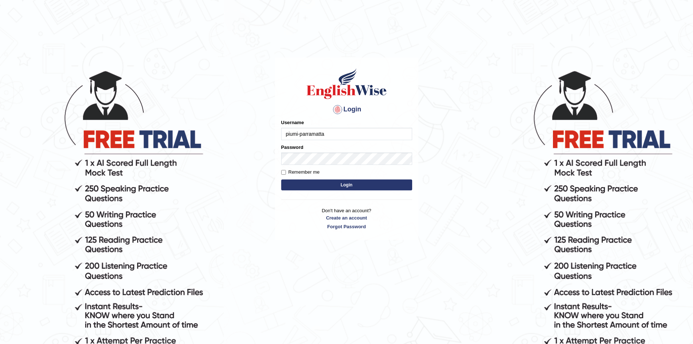
type input "piumi-parramatta"
type input "3"
type input "piumi-parramatta"
click at [309, 183] on button "Login" at bounding box center [346, 184] width 131 height 11
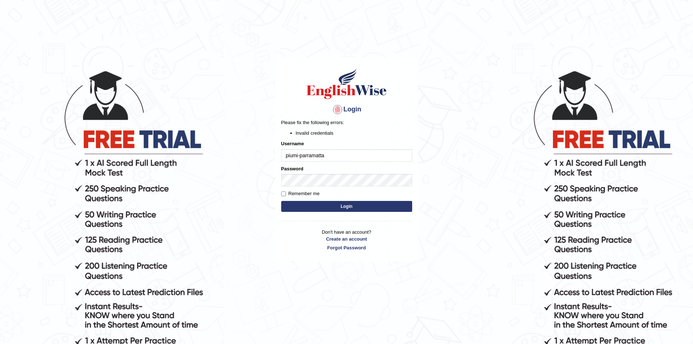
click at [312, 205] on button "Login" at bounding box center [346, 206] width 131 height 11
click at [329, 154] on input "piumi-parramatta" at bounding box center [346, 155] width 131 height 12
click at [321, 199] on form "Please fix the following errors: Invalid credentials Username piumi-parramatta …" at bounding box center [346, 166] width 131 height 94
click at [321, 205] on button "Login" at bounding box center [346, 206] width 131 height 11
click at [332, 159] on input "piumi-parramatta" at bounding box center [346, 155] width 131 height 12
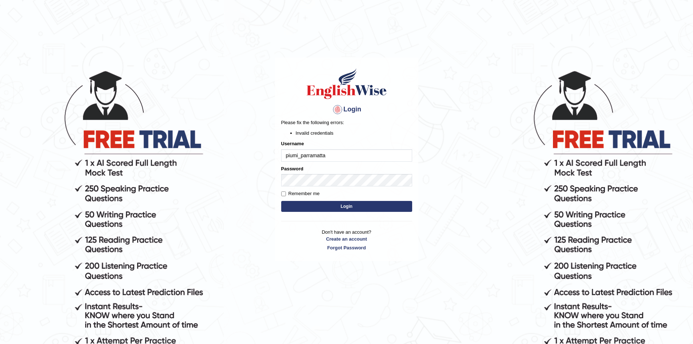
type input "piumi_parramatta"
click at [323, 205] on button "Login" at bounding box center [346, 206] width 131 height 11
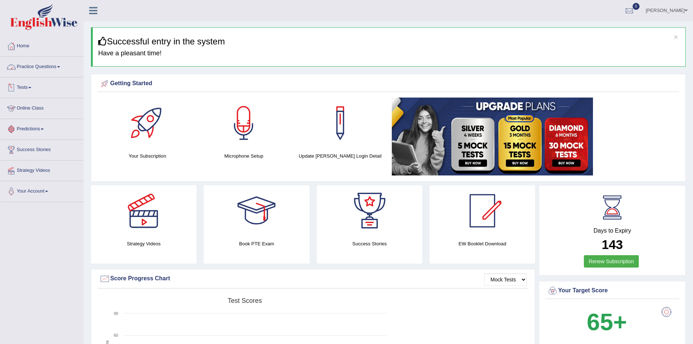
click at [60, 66] on span at bounding box center [58, 66] width 3 height 1
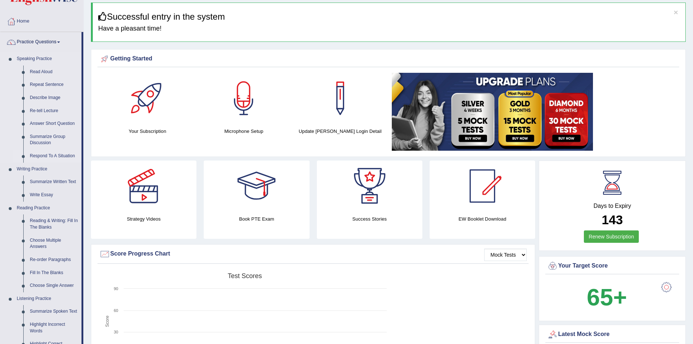
scroll to position [36, 0]
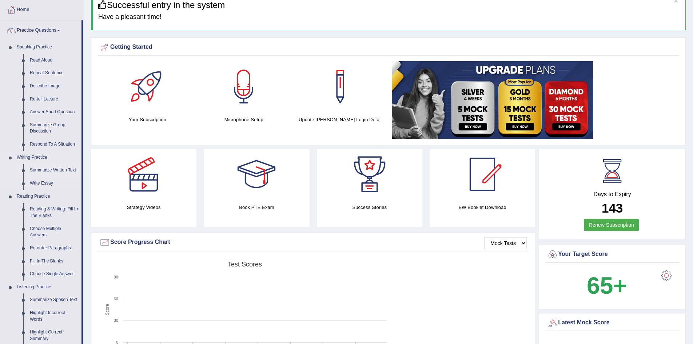
click at [56, 165] on link "Summarize Written Text" at bounding box center [54, 170] width 55 height 13
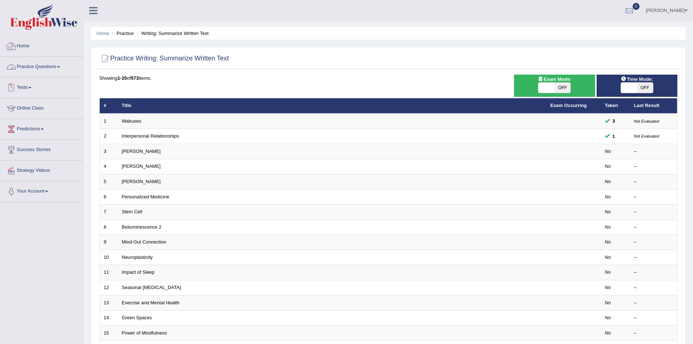
click at [54, 65] on link "Practice Questions" at bounding box center [41, 66] width 83 height 18
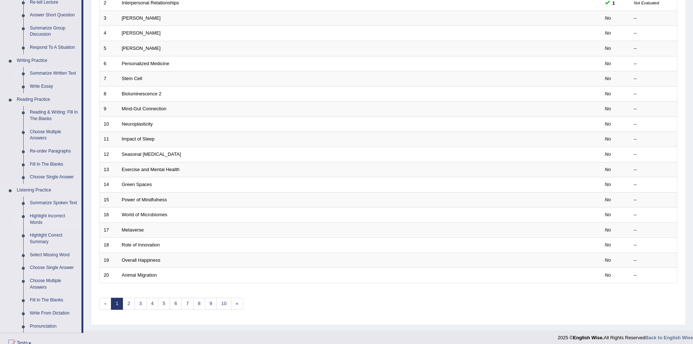
scroll to position [146, 0]
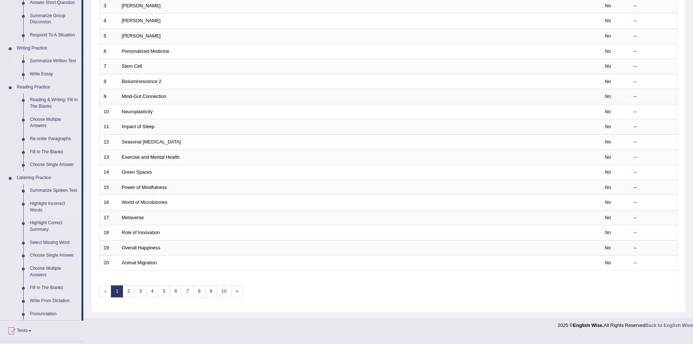
click at [49, 202] on link "Highlight Incorrect Words" at bounding box center [54, 206] width 55 height 19
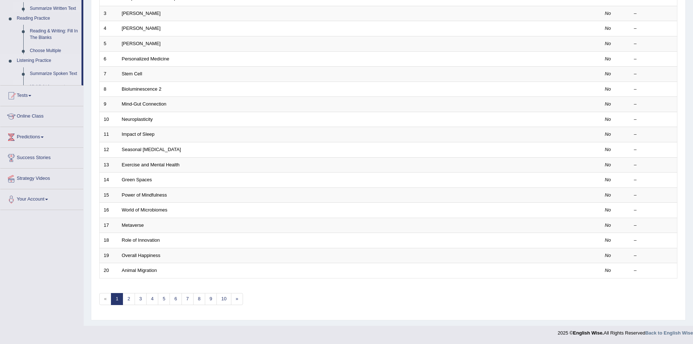
scroll to position [138, 0]
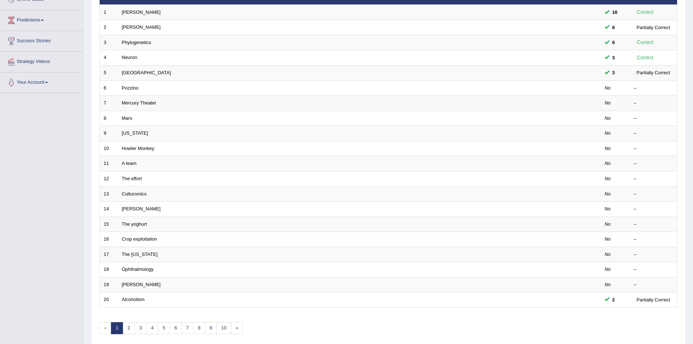
scroll to position [138, 0]
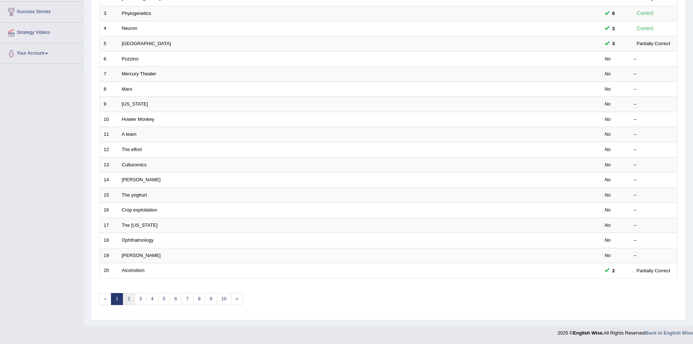
click at [127, 302] on link "2" at bounding box center [129, 299] width 12 height 12
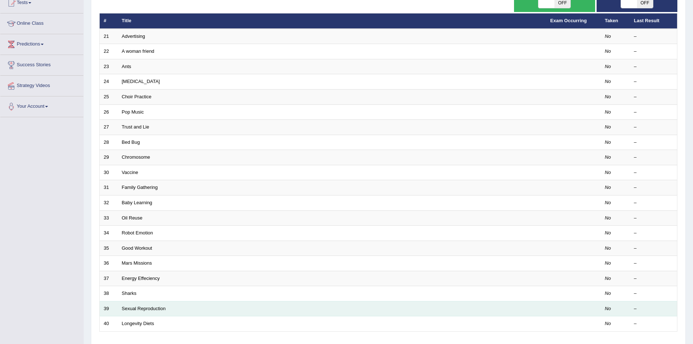
scroll to position [138, 0]
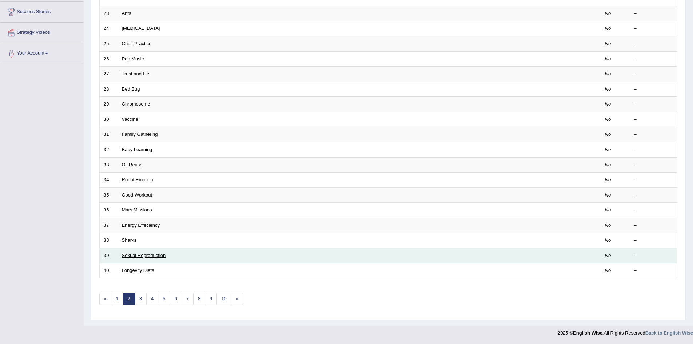
click at [137, 256] on link "Sexual Reproduction" at bounding box center [144, 255] width 44 height 5
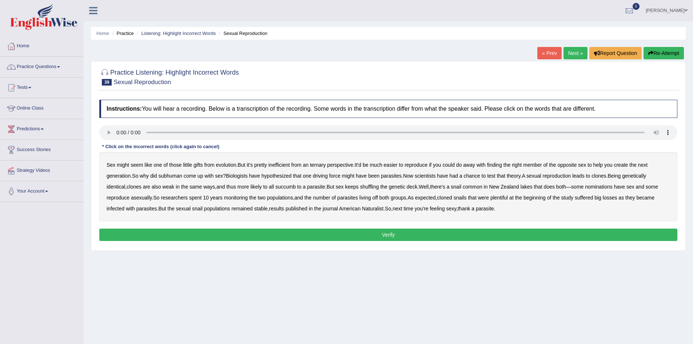
click at [43, 65] on link "Practice Questions" at bounding box center [41, 66] width 83 height 18
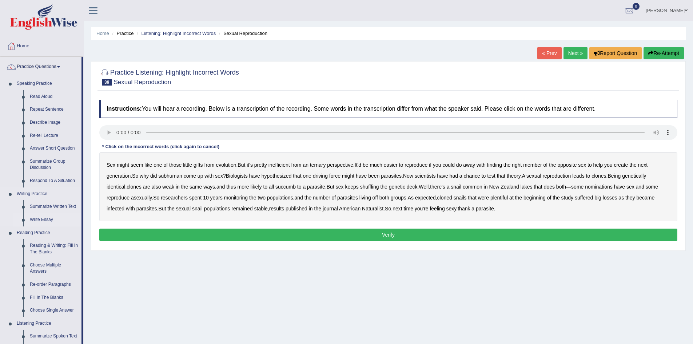
click at [43, 221] on link "Write Essay" at bounding box center [54, 219] width 55 height 13
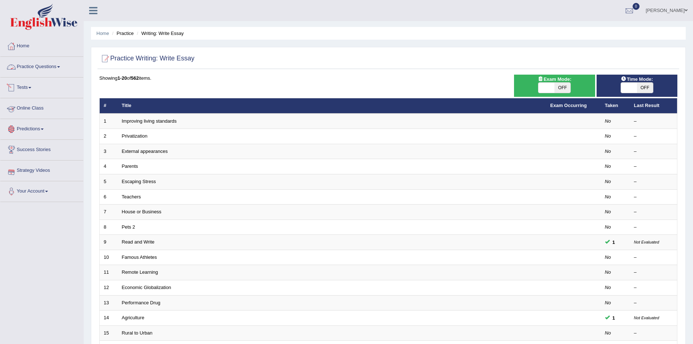
click at [40, 61] on link "Practice Questions" at bounding box center [41, 66] width 83 height 18
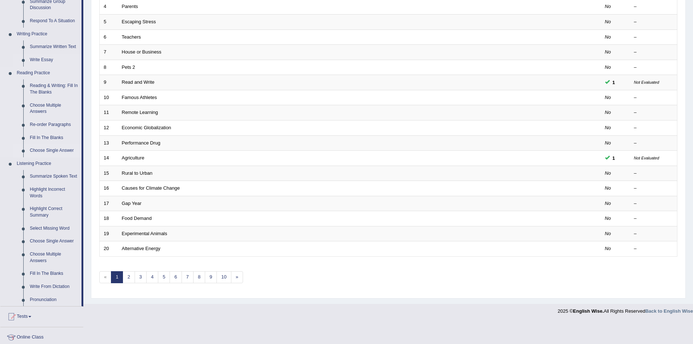
scroll to position [146, 0]
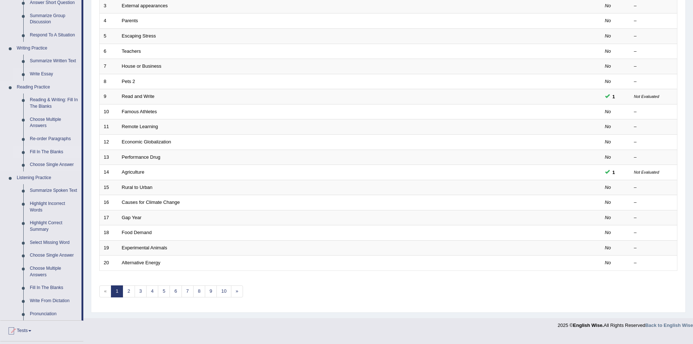
click at [41, 152] on link "Fill In The Blanks" at bounding box center [54, 152] width 55 height 13
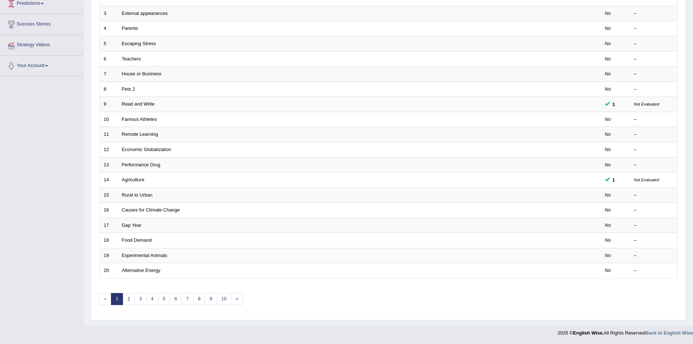
scroll to position [138, 0]
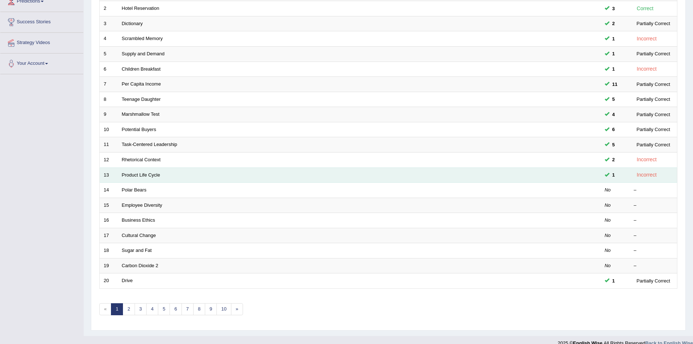
scroll to position [138, 0]
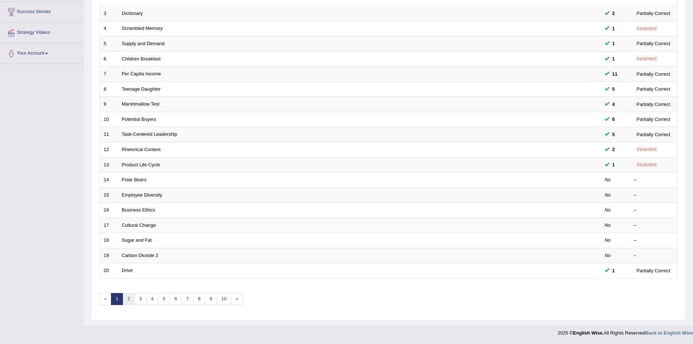
click at [132, 297] on link "2" at bounding box center [129, 299] width 12 height 12
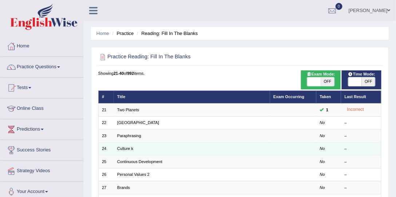
drag, startPoint x: 699, startPoint y: 0, endPoint x: 154, endPoint y: 142, distance: 562.7
click at [154, 142] on td "Culture k" at bounding box center [192, 148] width 156 height 13
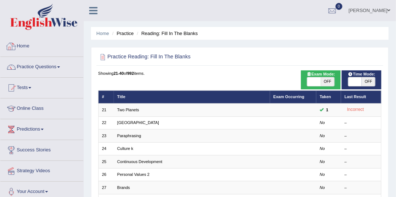
click at [44, 65] on link "Practice Questions" at bounding box center [41, 66] width 83 height 18
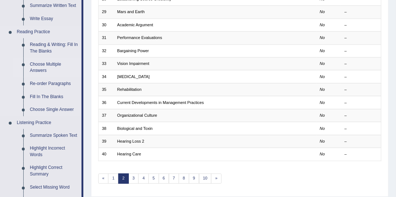
scroll to position [208, 0]
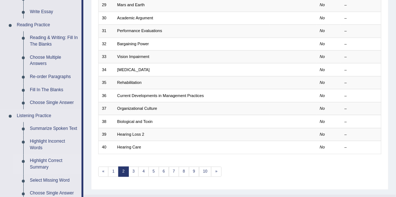
click at [53, 159] on link "Highlight Correct Summary" at bounding box center [54, 163] width 55 height 19
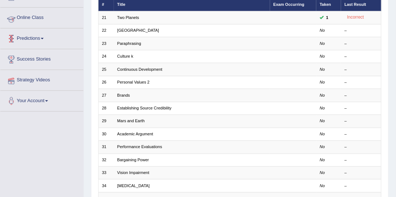
scroll to position [116, 0]
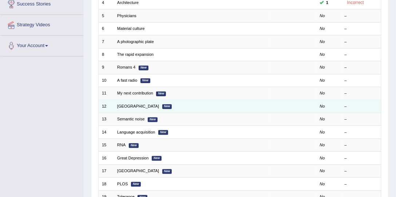
scroll to position [220, 0]
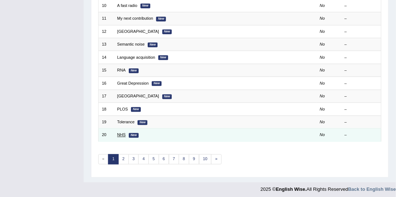
click at [119, 132] on link "NHS" at bounding box center [121, 134] width 8 height 4
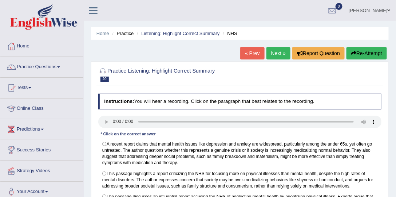
click at [27, 68] on link "Practice Questions" at bounding box center [41, 66] width 83 height 18
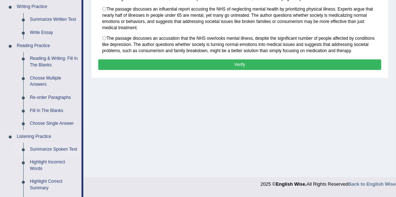
scroll to position [208, 0]
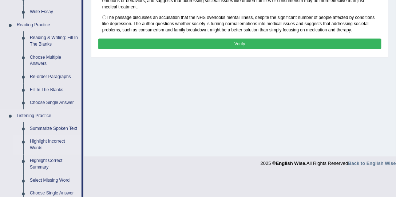
click at [43, 141] on link "Highlight Incorrect Words" at bounding box center [54, 144] width 55 height 19
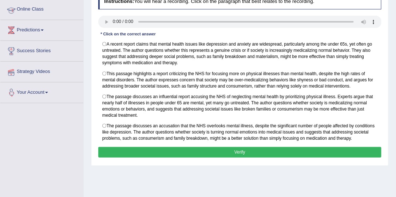
scroll to position [154, 0]
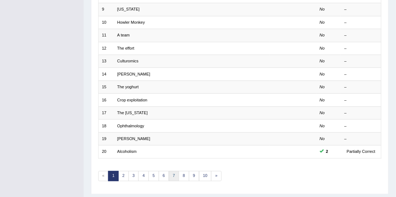
scroll to position [220, 0]
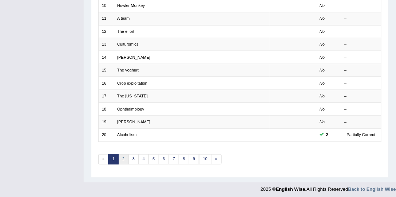
click at [124, 155] on link "2" at bounding box center [123, 159] width 11 height 10
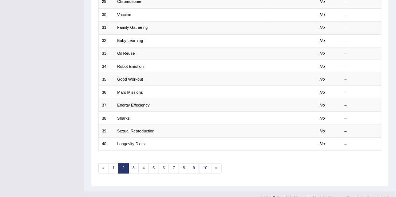
scroll to position [220, 0]
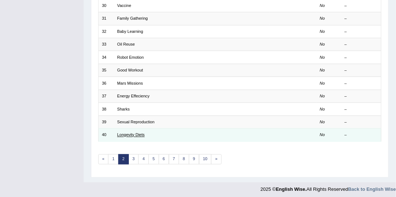
click at [130, 132] on link "Longevity Diets" at bounding box center [131, 134] width 28 height 4
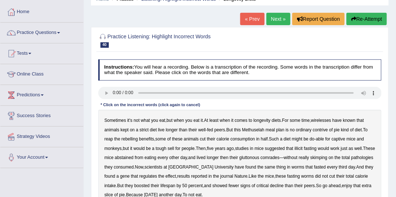
scroll to position [41, 0]
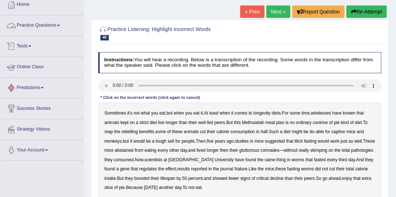
click at [47, 19] on link "Practice Questions" at bounding box center [41, 24] width 83 height 18
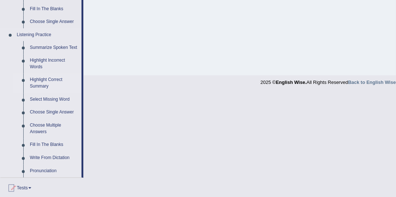
scroll to position [291, 0]
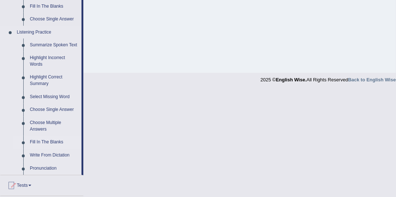
click at [47, 143] on link "Fill In The Blanks" at bounding box center [54, 142] width 55 height 13
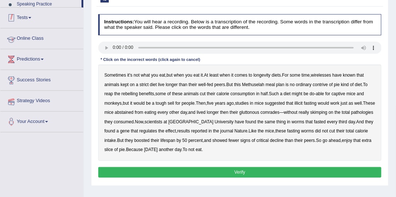
scroll to position [107, 0]
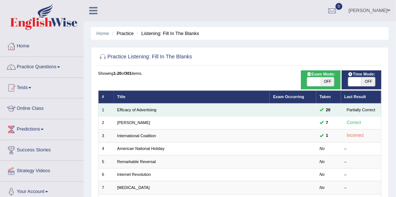
click at [135, 106] on td "Efficacy of Advertising" at bounding box center [192, 109] width 156 height 13
click at [135, 108] on link "Efficacy of Advertising" at bounding box center [136, 109] width 39 height 4
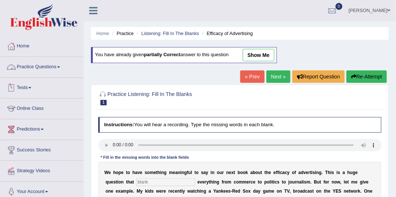
click at [60, 66] on span at bounding box center [58, 66] width 3 height 1
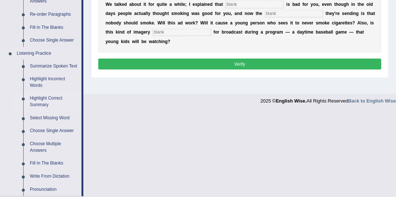
scroll to position [291, 0]
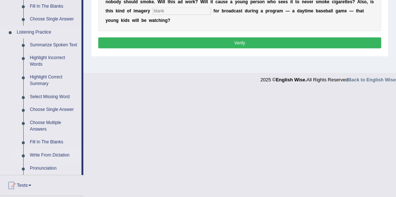
click at [50, 153] on link "Write From Dictation" at bounding box center [54, 155] width 55 height 13
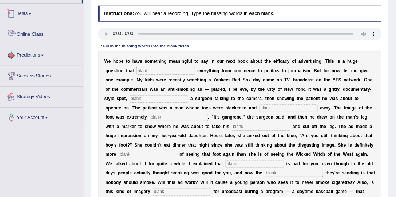
scroll to position [153, 0]
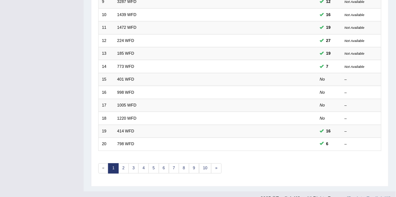
scroll to position [220, 0]
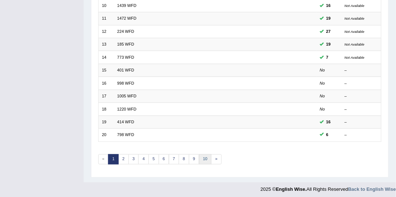
click at [199, 157] on link "10" at bounding box center [205, 159] width 13 height 10
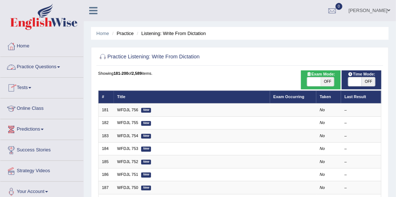
click at [59, 66] on link "Practice Questions" at bounding box center [41, 66] width 83 height 18
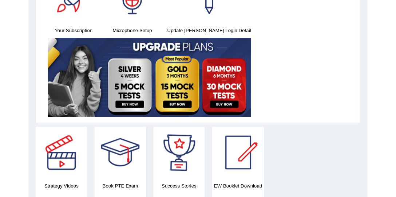
scroll to position [21, 0]
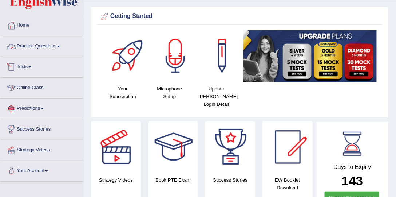
click at [60, 41] on link "Practice Questions" at bounding box center [41, 45] width 83 height 18
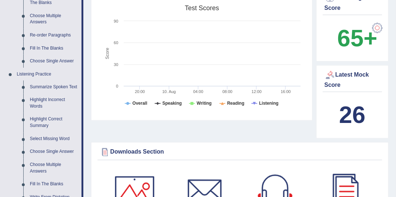
scroll to position [249, 0]
click at [46, 98] on link "Highlight Incorrect Words" at bounding box center [54, 103] width 55 height 19
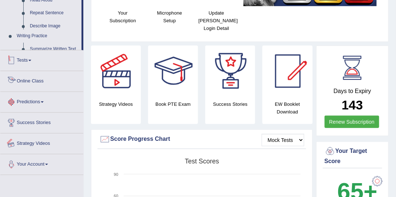
scroll to position [166, 0]
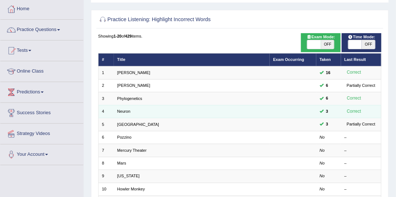
scroll to position [41, 0]
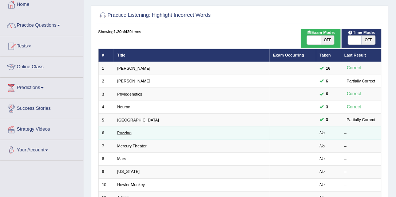
click at [126, 132] on link "Pozzino" at bounding box center [124, 132] width 14 height 4
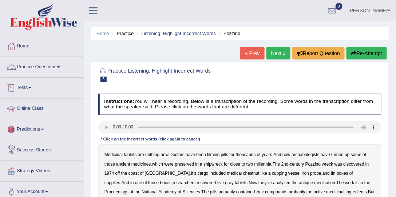
click at [50, 65] on link "Practice Questions" at bounding box center [41, 66] width 83 height 18
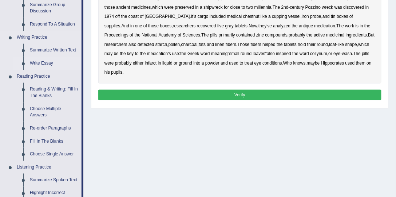
scroll to position [166, 0]
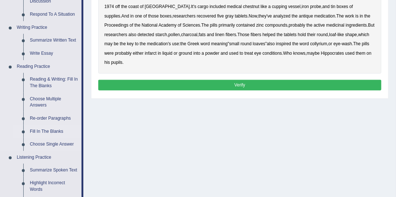
click at [52, 129] on link "Fill In The Blanks" at bounding box center [54, 131] width 55 height 13
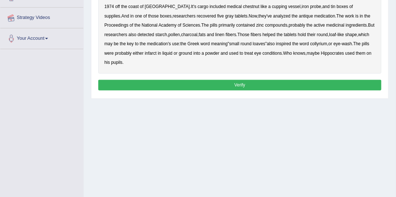
scroll to position [186, 0]
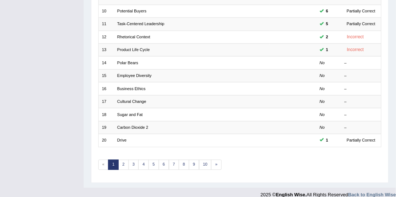
scroll to position [220, 0]
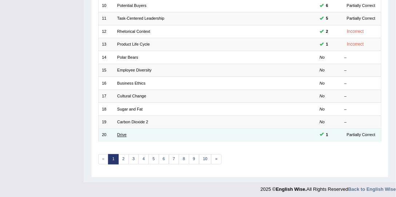
click at [121, 132] on link "Drive" at bounding box center [121, 134] width 9 height 4
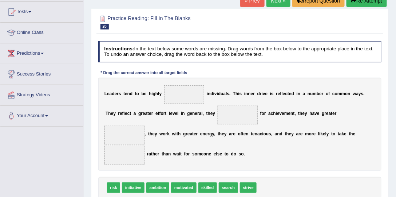
scroll to position [83, 0]
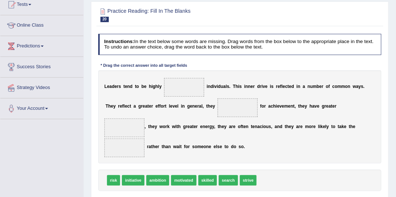
drag, startPoint x: 184, startPoint y: 183, endPoint x: 182, endPoint y: 177, distance: 6.8
click at [176, 153] on div "L e a d e r s t e n d t o b e h i g h l y i n d i v i d u a l s . T h i s i n n…" at bounding box center [240, 116] width 284 height 93
click at [178, 180] on span "skilled" at bounding box center [180, 180] width 19 height 11
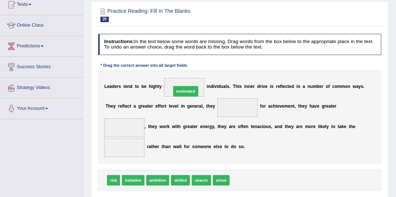
drag, startPoint x: 236, startPoint y: 179, endPoint x: 167, endPoint y: 75, distance: 125.1
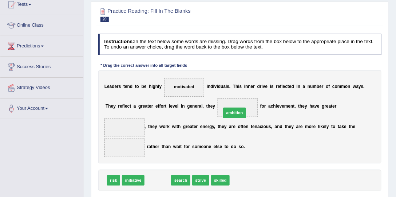
drag, startPoint x: 156, startPoint y: 178, endPoint x: 246, endPoint y: 98, distance: 120.4
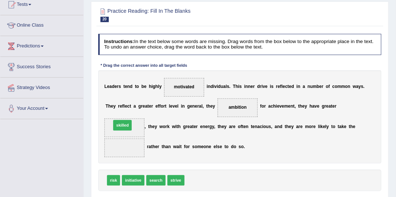
drag, startPoint x: 201, startPoint y: 179, endPoint x: 115, endPoint y: 115, distance: 107.4
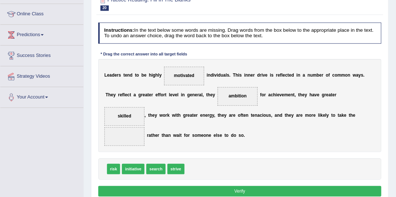
scroll to position [104, 0]
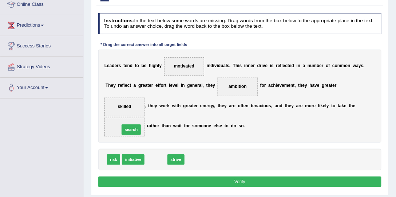
drag, startPoint x: 149, startPoint y: 159, endPoint x: 120, endPoint y: 123, distance: 46.0
click at [196, 182] on button "Verify" at bounding box center [240, 181] width 284 height 11
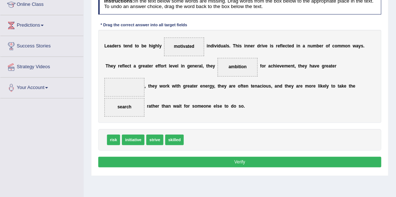
click at [194, 165] on button "Verify" at bounding box center [240, 162] width 284 height 11
drag, startPoint x: 169, startPoint y: 139, endPoint x: 110, endPoint y: 80, distance: 83.4
click at [182, 160] on button "Verify" at bounding box center [240, 162] width 284 height 11
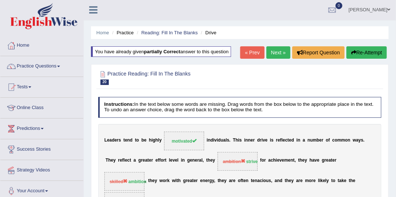
scroll to position [0, 0]
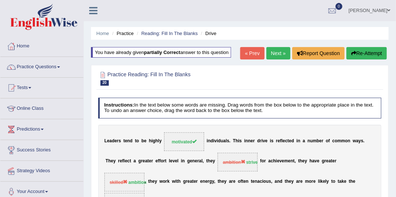
click at [283, 50] on link "Next »" at bounding box center [278, 53] width 24 height 12
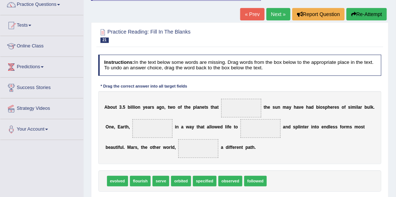
scroll to position [83, 0]
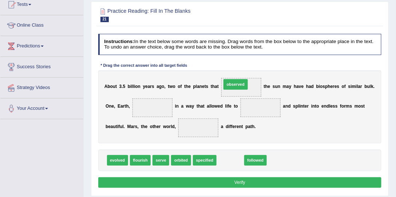
drag, startPoint x: 237, startPoint y: 161, endPoint x: 244, endPoint y: 72, distance: 89.4
click at [244, 72] on div "Instructions: In the text below some words are missing. Drag words from the box…" at bounding box center [239, 112] width 286 height 162
drag, startPoint x: 232, startPoint y: 162, endPoint x: 246, endPoint y: 75, distance: 87.7
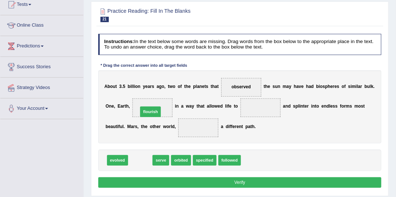
drag, startPoint x: 138, startPoint y: 161, endPoint x: 150, endPoint y: 103, distance: 58.4
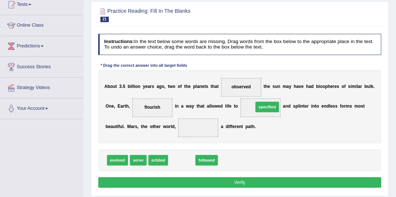
drag, startPoint x: 175, startPoint y: 162, endPoint x: 276, endPoint y: 99, distance: 118.2
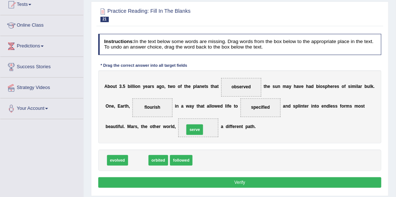
drag, startPoint x: 137, startPoint y: 159, endPoint x: 207, endPoint y: 122, distance: 79.3
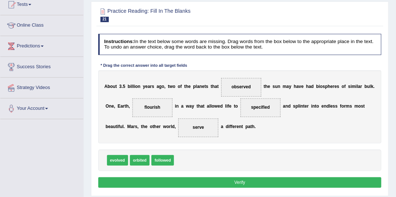
click at [194, 183] on div "Instructions: In the text below some words are missing. Drag words from the box…" at bounding box center [239, 112] width 286 height 162
drag, startPoint x: 193, startPoint y: 180, endPoint x: 192, endPoint y: 177, distance: 3.8
click at [193, 179] on button "Verify" at bounding box center [240, 182] width 284 height 11
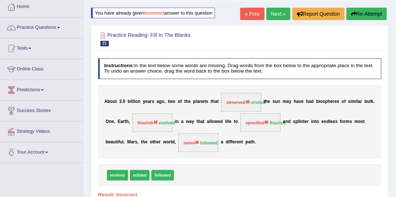
scroll to position [0, 0]
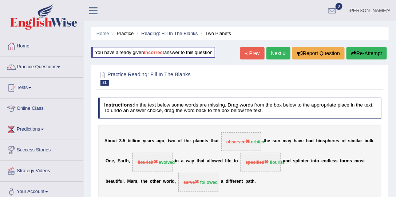
click at [277, 51] on link "Next »" at bounding box center [278, 53] width 24 height 12
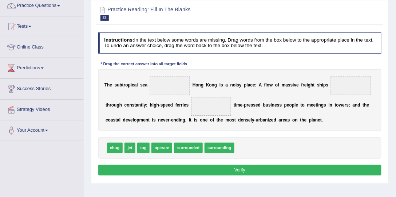
scroll to position [62, 0]
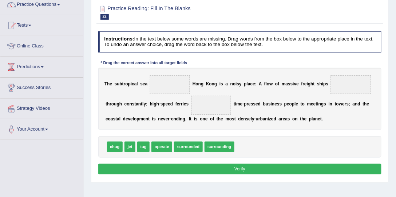
drag, startPoint x: 215, startPoint y: 144, endPoint x: 196, endPoint y: 124, distance: 28.3
click at [176, 95] on div "T h e s u b t r o p i c a l s e a H o n g K o n g i s a n o i s y p l a c e : A…" at bounding box center [240, 99] width 284 height 62
drag, startPoint x: 229, startPoint y: 147, endPoint x: 162, endPoint y: 78, distance: 96.0
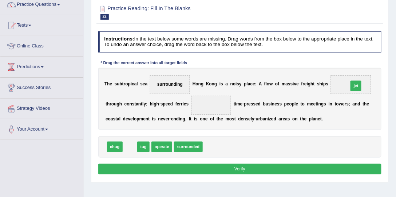
drag, startPoint x: 132, startPoint y: 148, endPoint x: 399, endPoint y: 76, distance: 275.6
click at [396, 76] on html "Toggle navigation Home Practice Questions Speaking Practice Read Aloud Repeat S…" at bounding box center [198, 36] width 396 height 197
drag, startPoint x: 127, startPoint y: 147, endPoint x: 382, endPoint y: 73, distance: 265.7
click at [382, 73] on div "Instructions: In the text below some words are missing. Drag words from the box…" at bounding box center [239, 103] width 286 height 151
drag, startPoint x: 131, startPoint y: 146, endPoint x: 399, endPoint y: 69, distance: 279.1
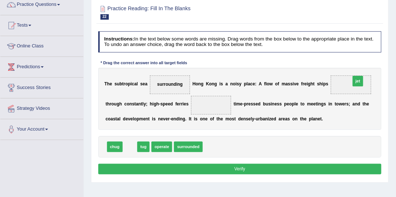
click at [396, 69] on html "Toggle navigation Home Practice Questions Speaking Practice Read Aloud Repeat S…" at bounding box center [198, 36] width 396 height 197
drag, startPoint x: 127, startPoint y: 142, endPoint x: 379, endPoint y: 71, distance: 261.9
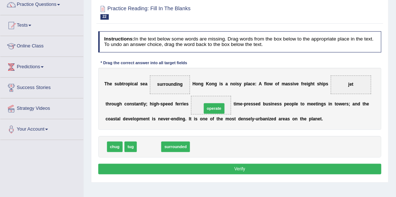
drag, startPoint x: 150, startPoint y: 148, endPoint x: 226, endPoint y: 103, distance: 89.0
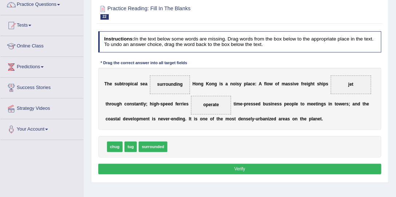
click at [207, 163] on button "Verify" at bounding box center [240, 168] width 284 height 11
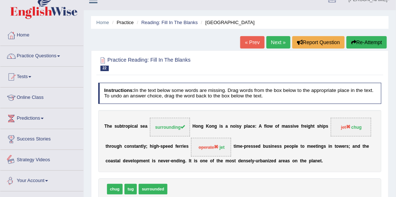
scroll to position [0, 0]
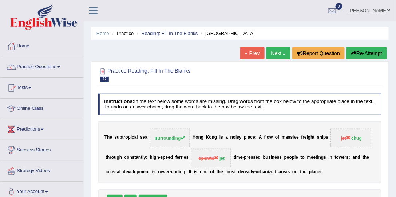
click at [253, 55] on link "« Prev" at bounding box center [252, 53] width 24 height 12
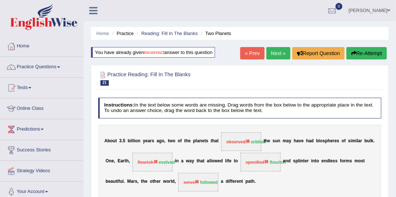
drag, startPoint x: 0, startPoint y: 0, endPoint x: 249, endPoint y: 54, distance: 254.7
click at [249, 54] on link "« Prev" at bounding box center [252, 53] width 24 height 12
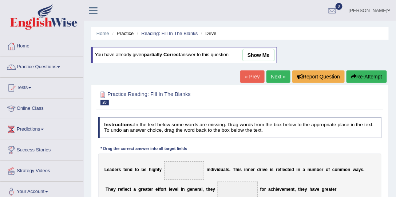
click at [246, 75] on link "« Prev" at bounding box center [252, 76] width 24 height 12
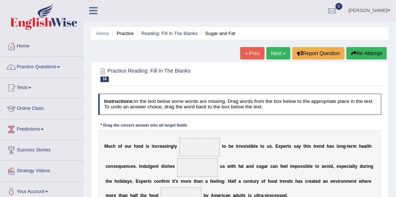
click at [245, 53] on link "« Prev" at bounding box center [252, 53] width 24 height 12
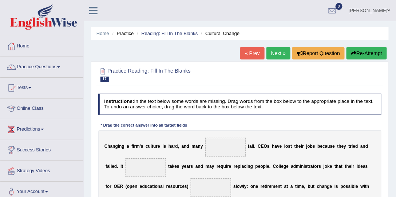
click at [245, 53] on link "« Prev" at bounding box center [252, 53] width 24 height 12
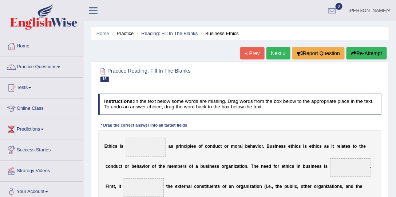
click at [245, 53] on link "« Prev" at bounding box center [252, 53] width 24 height 12
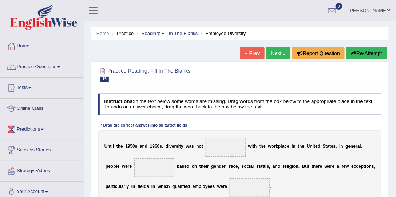
click at [245, 53] on link "« Prev" at bounding box center [252, 53] width 24 height 12
drag, startPoint x: 0, startPoint y: 0, endPoint x: 245, endPoint y: 53, distance: 250.3
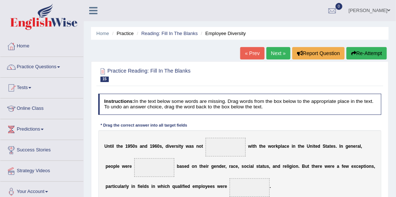
click at [245, 53] on link "« Prev" at bounding box center [252, 53] width 24 height 12
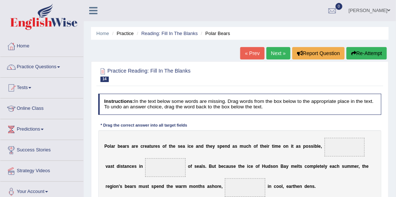
click at [245, 53] on link "« Prev" at bounding box center [252, 53] width 24 height 12
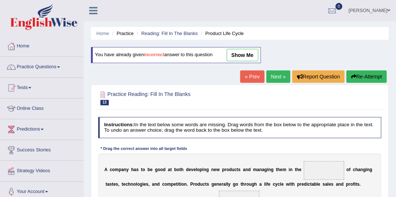
click at [251, 75] on link "« Prev" at bounding box center [252, 76] width 24 height 12
click at [250, 74] on link "« Prev" at bounding box center [252, 76] width 24 height 12
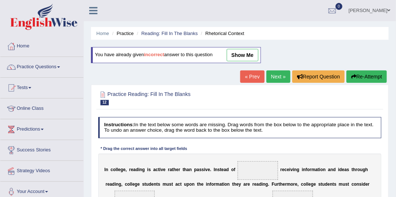
click at [249, 73] on link "« Prev" at bounding box center [252, 76] width 24 height 12
drag, startPoint x: 0, startPoint y: 0, endPoint x: 249, endPoint y: 73, distance: 259.8
click at [249, 73] on link "« Prev" at bounding box center [252, 76] width 24 height 12
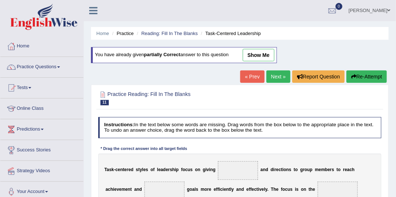
click at [249, 72] on link "« Prev" at bounding box center [252, 76] width 24 height 12
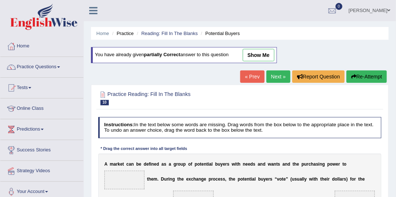
drag, startPoint x: 0, startPoint y: 0, endPoint x: 249, endPoint y: 72, distance: 259.3
click at [249, 72] on link "« Prev" at bounding box center [252, 76] width 24 height 12
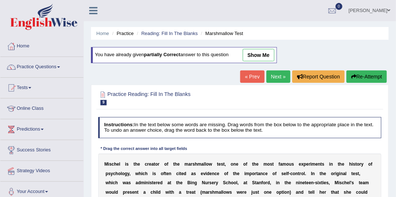
click at [249, 72] on link "« Prev" at bounding box center [252, 76] width 24 height 12
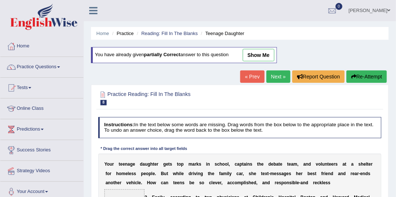
click at [249, 72] on link "« Prev" at bounding box center [252, 76] width 24 height 12
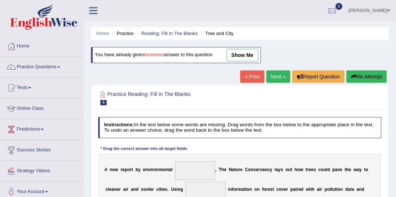
click at [249, 72] on link "« Prev" at bounding box center [252, 76] width 24 height 12
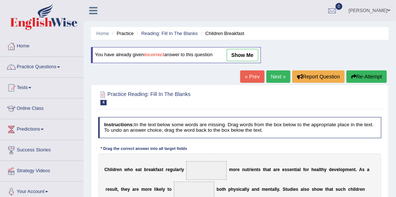
click at [247, 79] on link "« Prev" at bounding box center [252, 76] width 24 height 12
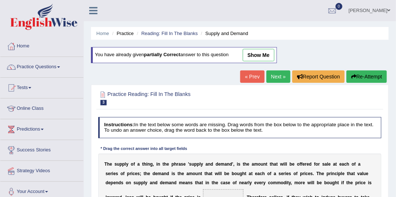
drag, startPoint x: 0, startPoint y: 0, endPoint x: 247, endPoint y: 77, distance: 258.5
click at [247, 77] on link "« Prev" at bounding box center [252, 76] width 24 height 12
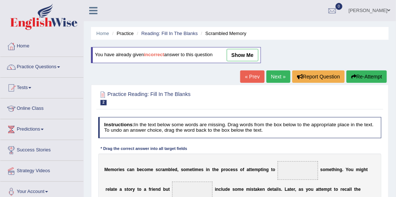
click at [248, 77] on link "« Prev" at bounding box center [252, 76] width 24 height 12
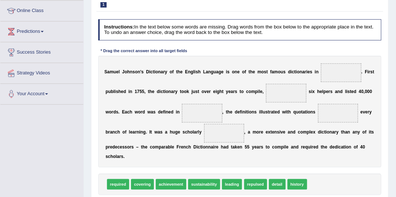
scroll to position [104, 0]
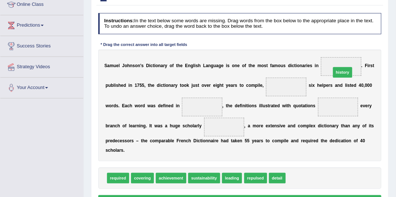
drag, startPoint x: 296, startPoint y: 177, endPoint x: 350, endPoint y: 52, distance: 135.5
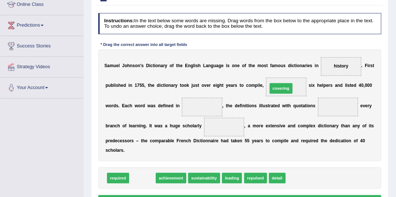
drag, startPoint x: 147, startPoint y: 175, endPoint x: 310, endPoint y: 69, distance: 194.5
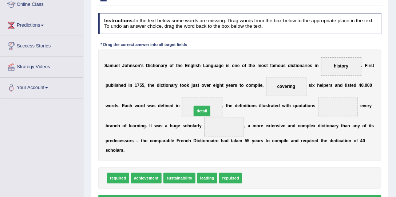
drag, startPoint x: 257, startPoint y: 176, endPoint x: 197, endPoint y: 96, distance: 99.3
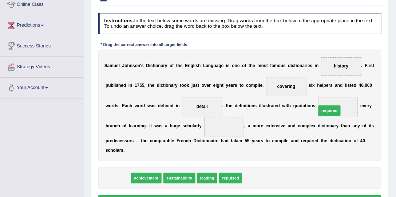
drag, startPoint x: 111, startPoint y: 179, endPoint x: 360, endPoint y: 99, distance: 261.3
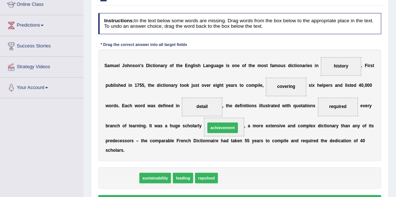
drag, startPoint x: 123, startPoint y: 175, endPoint x: 242, endPoint y: 116, distance: 132.2
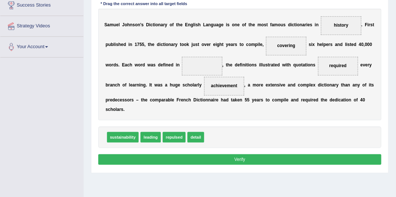
scroll to position [146, 0]
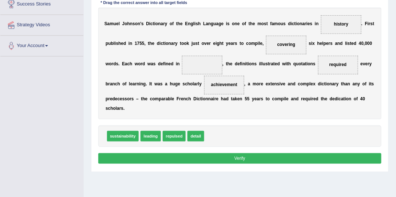
drag, startPoint x: 241, startPoint y: 161, endPoint x: 240, endPoint y: 156, distance: 5.1
click at [240, 159] on button "Verify" at bounding box center [240, 158] width 284 height 11
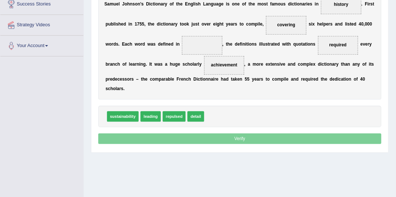
click at [239, 152] on div "Home Practice Reading: Fill In The Blanks Dictionary You have already given par…" at bounding box center [240, 36] width 312 height 364
click at [238, 139] on button "Verify" at bounding box center [240, 138] width 284 height 11
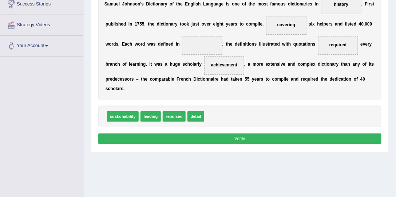
click at [236, 137] on button "Verify" at bounding box center [240, 138] width 284 height 11
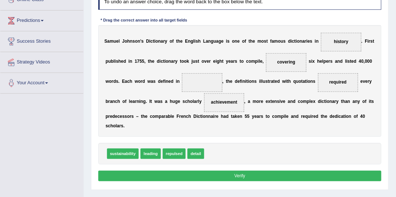
scroll to position [104, 0]
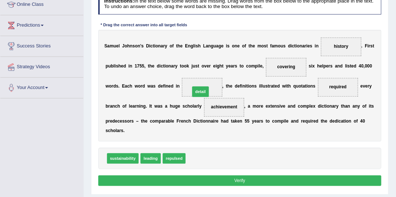
drag, startPoint x: 194, startPoint y: 155, endPoint x: 199, endPoint y: 71, distance: 84.3
click at [226, 180] on button "Verify" at bounding box center [240, 180] width 284 height 11
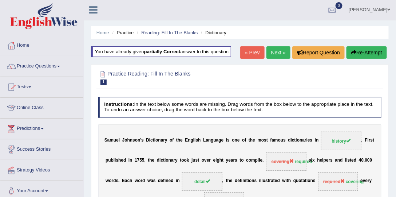
scroll to position [0, 0]
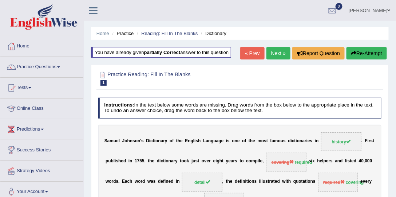
click at [378, 50] on button "Re-Attempt" at bounding box center [367, 53] width 40 height 12
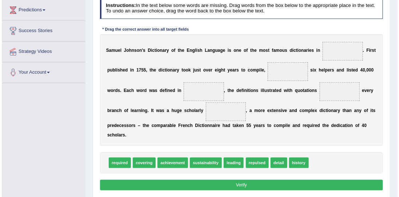
scroll to position [124, 0]
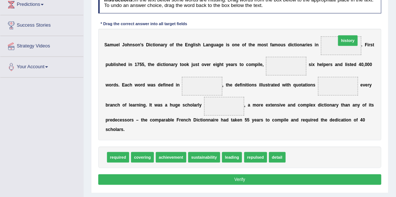
drag, startPoint x: 301, startPoint y: 154, endPoint x: 359, endPoint y: 18, distance: 148.1
click at [360, 18] on div "Instructions: In the text below some words are missing. Drag words from the box…" at bounding box center [239, 89] width 286 height 200
drag, startPoint x: 295, startPoint y: 158, endPoint x: 343, endPoint y: 31, distance: 135.8
click at [343, 31] on div "Instructions: In the text below some words are missing. Drag words from the box…" at bounding box center [239, 89] width 286 height 200
drag, startPoint x: 299, startPoint y: 156, endPoint x: 350, endPoint y: 24, distance: 141.3
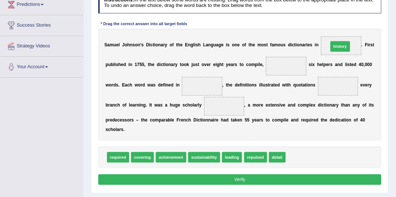
click at [349, 25] on div "Instructions: In the text below some words are missing. Drag words from the box…" at bounding box center [239, 89] width 286 height 200
drag, startPoint x: 299, startPoint y: 154, endPoint x: 346, endPoint y: 20, distance: 141.7
click at [346, 20] on div "Instructions: In the text below some words are missing. Drag words from the box…" at bounding box center [239, 89] width 286 height 200
drag, startPoint x: 294, startPoint y: 153, endPoint x: 351, endPoint y: 19, distance: 145.3
click at [351, 19] on div "Instructions: In the text below some words are missing. Drag words from the box…" at bounding box center [239, 89] width 286 height 200
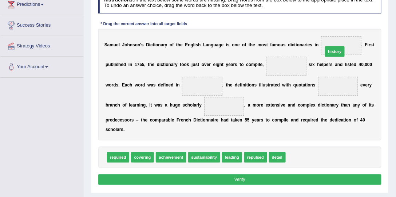
drag, startPoint x: 297, startPoint y: 157, endPoint x: 342, endPoint y: 32, distance: 132.4
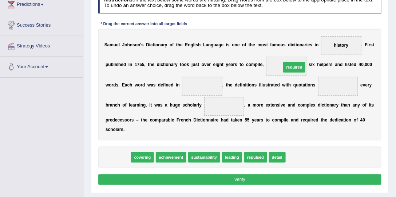
drag, startPoint x: 119, startPoint y: 156, endPoint x: 327, endPoint y: 50, distance: 233.0
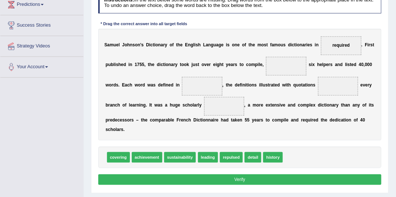
drag, startPoint x: 348, startPoint y: 41, endPoint x: 344, endPoint y: 45, distance: 5.4
click at [344, 45] on span "required" at bounding box center [341, 45] width 40 height 19
drag, startPoint x: 342, startPoint y: 43, endPoint x: 276, endPoint y: 64, distance: 69.1
drag, startPoint x: 268, startPoint y: 153, endPoint x: 343, endPoint y: 24, distance: 149.1
click at [343, 24] on div "Instructions: In the text below some words are missing. Drag words from the box…" at bounding box center [239, 89] width 286 height 200
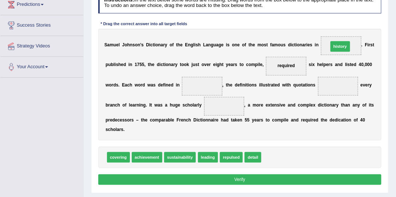
drag, startPoint x: 274, startPoint y: 154, endPoint x: 353, endPoint y: 24, distance: 152.4
click at [353, 24] on div "Instructions: In the text below some words are missing. Drag words from the box…" at bounding box center [239, 89] width 286 height 200
drag, startPoint x: 270, startPoint y: 156, endPoint x: 343, endPoint y: 18, distance: 155.7
click at [343, 18] on div "Instructions: In the text below some words are missing. Drag words from the box…" at bounding box center [239, 89] width 286 height 200
drag, startPoint x: 270, startPoint y: 154, endPoint x: 352, endPoint y: 18, distance: 159.6
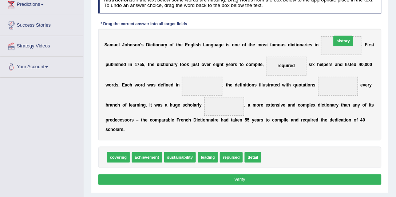
click at [352, 18] on div "Instructions: In the text below some words are missing. Drag words from the box…" at bounding box center [239, 89] width 286 height 200
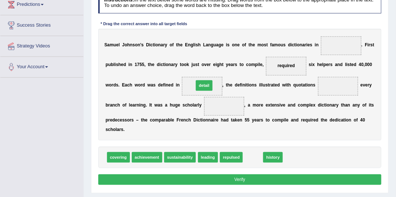
drag, startPoint x: 254, startPoint y: 155, endPoint x: 197, endPoint y: 71, distance: 101.6
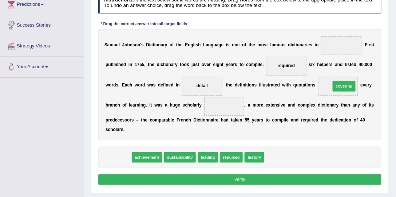
drag, startPoint x: 120, startPoint y: 154, endPoint x: 386, endPoint y: 71, distance: 278.5
click at [386, 71] on div "Practice Reading: Fill In The Blanks 1 Dictionary Instructions: In the text bel…" at bounding box center [240, 76] width 298 height 233
drag, startPoint x: 111, startPoint y: 155, endPoint x: 371, endPoint y: 71, distance: 273.3
click at [371, 71] on div "Instructions: In the text below some words are missing. Drag words from the box…" at bounding box center [239, 89] width 286 height 200
drag, startPoint x: 118, startPoint y: 157, endPoint x: 377, endPoint y: 74, distance: 272.0
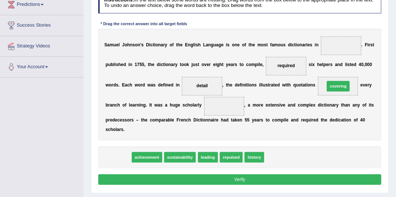
click at [377, 74] on div "Instructions: In the text below some words are missing. Drag words from the box…" at bounding box center [239, 89] width 286 height 200
drag, startPoint x: 257, startPoint y: 156, endPoint x: 272, endPoint y: 134, distance: 26.5
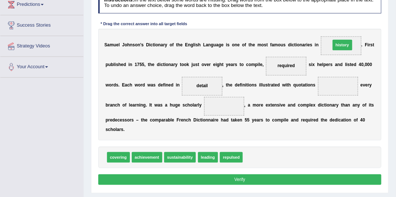
drag, startPoint x: 262, startPoint y: 153, endPoint x: 365, endPoint y: 21, distance: 167.3
click at [365, 21] on div "Instructions: In the text below some words are missing. Drag words from the box…" at bounding box center [239, 89] width 286 height 200
drag, startPoint x: 257, startPoint y: 154, endPoint x: 371, endPoint y: 24, distance: 172.9
click at [371, 24] on div "Instructions: In the text below some words are missing. Drag words from the box…" at bounding box center [239, 89] width 286 height 200
drag, startPoint x: 251, startPoint y: 155, endPoint x: 357, endPoint y: 28, distance: 165.4
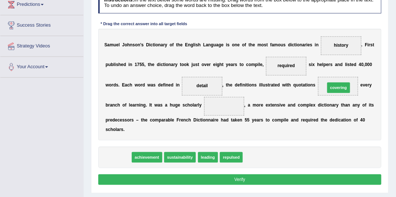
drag, startPoint x: 122, startPoint y: 158, endPoint x: 381, endPoint y: 76, distance: 271.8
click at [381, 76] on div "Instructions: In the text below some words are missing. Drag words from the box…" at bounding box center [239, 89] width 286 height 200
drag, startPoint x: 114, startPoint y: 156, endPoint x: 134, endPoint y: 142, distance: 25.1
drag, startPoint x: 121, startPoint y: 156, endPoint x: 386, endPoint y: 74, distance: 277.1
click at [386, 74] on div "Practice Reading: Fill In The Blanks 1 Dictionary Instructions: In the text bel…" at bounding box center [240, 76] width 298 height 233
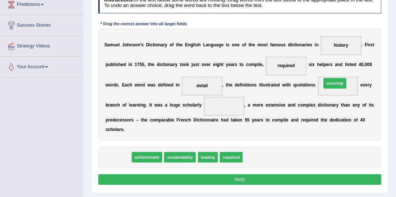
drag, startPoint x: 121, startPoint y: 155, endPoint x: 376, endPoint y: 68, distance: 269.1
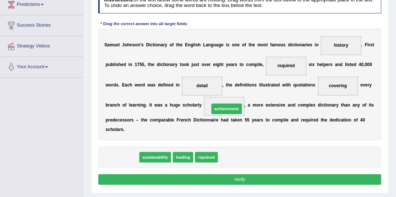
drag, startPoint x: 117, startPoint y: 156, endPoint x: 240, endPoint y: 99, distance: 135.7
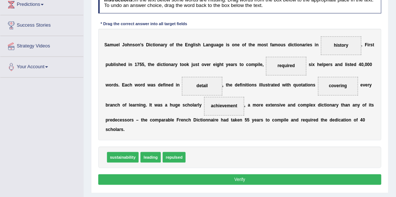
click at [266, 174] on button "Verify" at bounding box center [240, 179] width 284 height 11
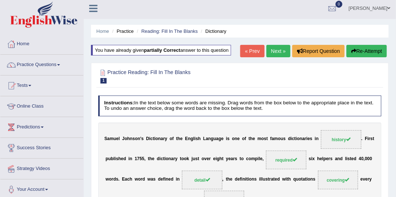
scroll to position [0, 0]
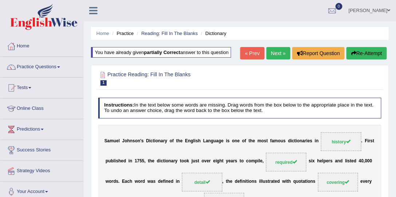
click at [279, 55] on link "Next »" at bounding box center [278, 53] width 24 height 12
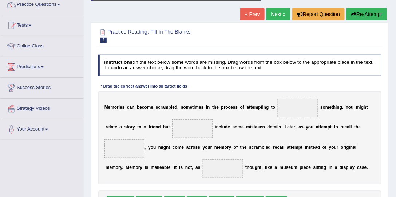
scroll to position [83, 0]
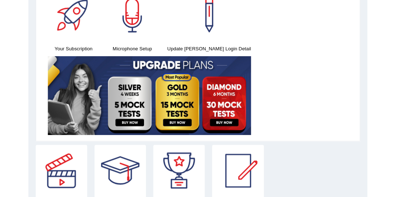
scroll to position [41, 0]
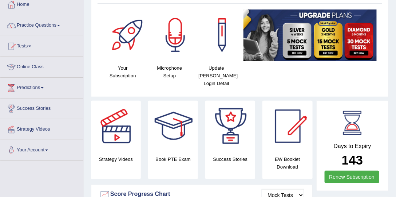
click at [60, 23] on link "Practice Questions" at bounding box center [41, 24] width 83 height 18
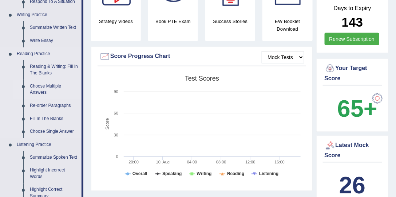
scroll to position [187, 0]
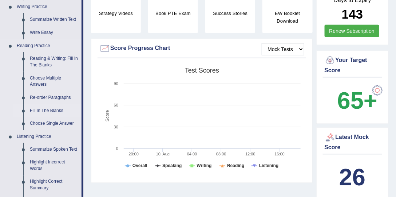
click at [41, 106] on link "Fill In The Blanks" at bounding box center [54, 110] width 55 height 13
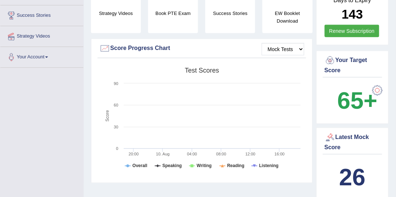
scroll to position [94, 0]
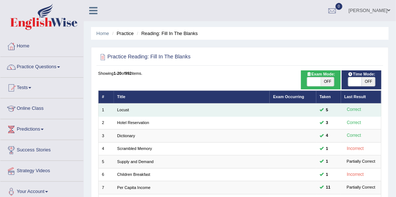
click at [123, 112] on td "Locust" at bounding box center [192, 109] width 156 height 13
click at [124, 108] on link "Locust" at bounding box center [123, 109] width 12 height 4
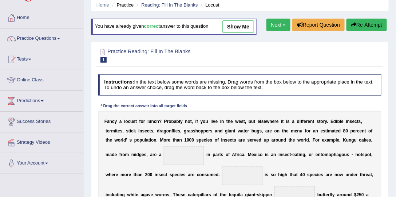
scroll to position [21, 0]
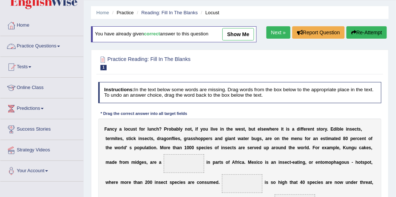
click at [44, 44] on link "Practice Questions" at bounding box center [41, 45] width 83 height 18
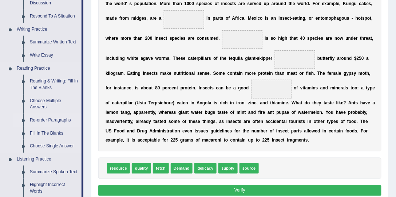
scroll to position [166, 0]
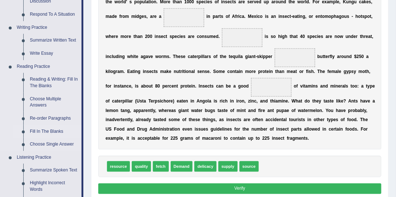
click at [46, 129] on link "Fill In The Blanks" at bounding box center [54, 131] width 55 height 13
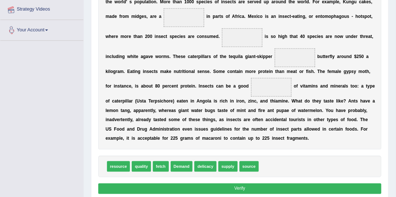
scroll to position [193, 0]
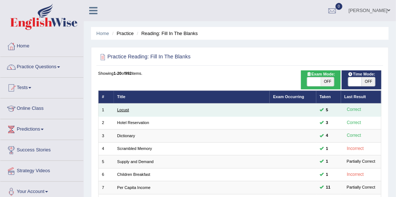
click at [122, 108] on link "Locust" at bounding box center [123, 109] width 12 height 4
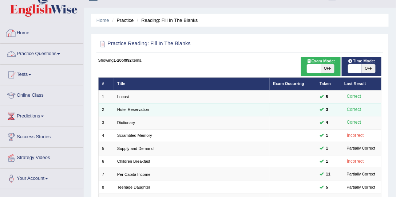
scroll to position [21, 0]
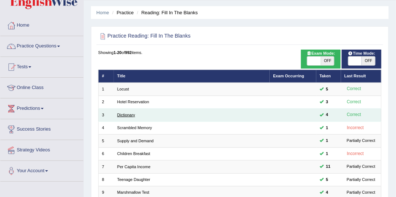
click at [123, 115] on link "Dictionary" at bounding box center [126, 114] width 18 height 4
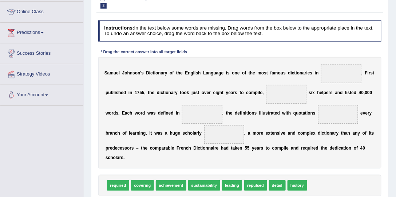
scroll to position [104, 0]
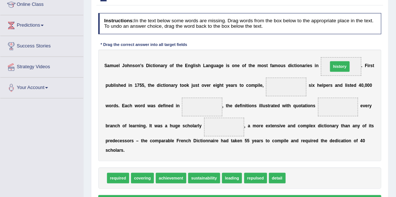
drag, startPoint x: 293, startPoint y: 176, endPoint x: 343, endPoint y: 45, distance: 140.7
click at [343, 45] on div "Instructions: In the text below some words are missing. Drag words from the box…" at bounding box center [239, 110] width 286 height 200
drag, startPoint x: 299, startPoint y: 177, endPoint x: 349, endPoint y: 40, distance: 145.3
click at [349, 40] on div "Instructions: In the text below some words are missing. Drag words from the box…" at bounding box center [239, 110] width 286 height 200
drag, startPoint x: 292, startPoint y: 172, endPoint x: 313, endPoint y: 99, distance: 76.0
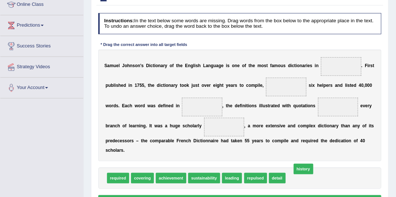
click at [307, 138] on div "Instructions: In the text below some words are missing. Drag words from the box…" at bounding box center [239, 110] width 286 height 200
drag, startPoint x: 294, startPoint y: 178, endPoint x: 347, endPoint y: 46, distance: 142.4
click at [347, 46] on div "Instructions: In the text below some words are missing. Drag words from the box…" at bounding box center [239, 110] width 286 height 200
drag, startPoint x: 297, startPoint y: 174, endPoint x: 342, endPoint y: 44, distance: 137.9
click at [342, 44] on div "Instructions: In the text below some words are missing. Drag words from the box…" at bounding box center [239, 110] width 286 height 200
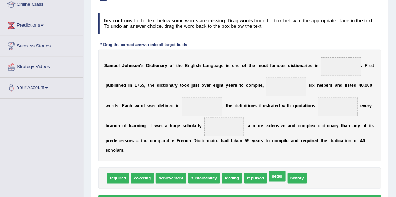
drag, startPoint x: 278, startPoint y: 174, endPoint x: 278, endPoint y: 88, distance: 85.9
drag, startPoint x: 285, startPoint y: 83, endPoint x: 290, endPoint y: 86, distance: 5.5
click at [297, 92] on span "detail" at bounding box center [286, 87] width 40 height 19
drag, startPoint x: 283, startPoint y: 79, endPoint x: 286, endPoint y: 83, distance: 4.4
click at [286, 83] on span "detail" at bounding box center [286, 87] width 40 height 19
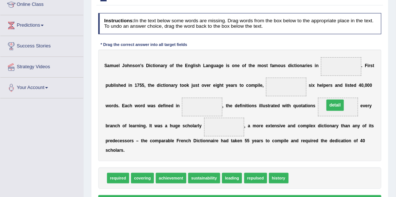
drag, startPoint x: 286, startPoint y: 83, endPoint x: 343, endPoint y: 105, distance: 61.5
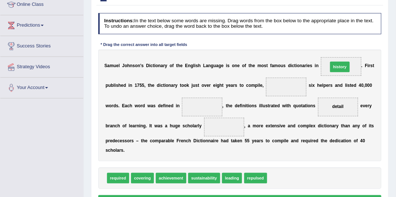
drag, startPoint x: 281, startPoint y: 175, endPoint x: 353, endPoint y: 45, distance: 148.9
click at [353, 45] on div "Instructions: In the text below some words are missing. Drag words from the box…" at bounding box center [239, 110] width 286 height 200
drag, startPoint x: 278, startPoint y: 175, endPoint x: 350, endPoint y: 48, distance: 146.1
click at [350, 48] on div "Instructions: In the text below some words are missing. Drag words from the box…" at bounding box center [239, 110] width 286 height 200
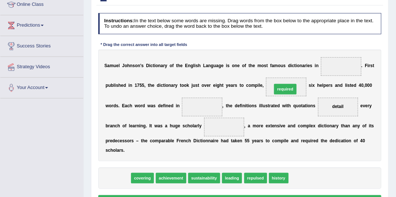
drag, startPoint x: 117, startPoint y: 178, endPoint x: 314, endPoint y: 74, distance: 223.2
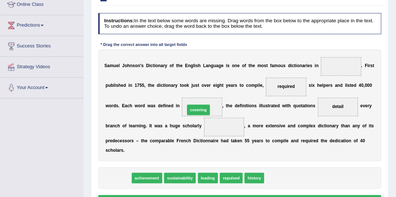
drag, startPoint x: 122, startPoint y: 178, endPoint x: 215, endPoint y: 99, distance: 123.2
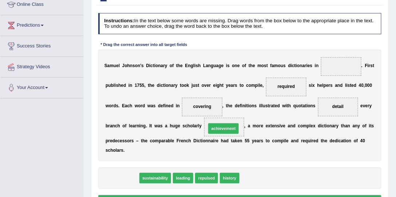
drag, startPoint x: 135, startPoint y: 177, endPoint x: 255, endPoint y: 119, distance: 132.8
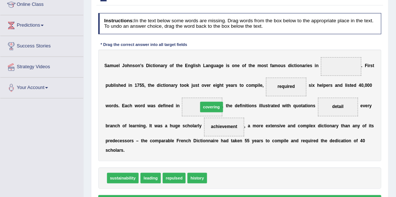
drag, startPoint x: 217, startPoint y: 175, endPoint x: 206, endPoint y: 92, distance: 82.9
drag, startPoint x: 337, startPoint y: 107, endPoint x: 322, endPoint y: 109, distance: 15.1
click at [321, 114] on span "detail" at bounding box center [338, 107] width 40 height 19
drag, startPoint x: 339, startPoint y: 103, endPoint x: 181, endPoint y: 104, distance: 158.0
drag, startPoint x: 219, startPoint y: 178, endPoint x: 363, endPoint y: 99, distance: 163.4
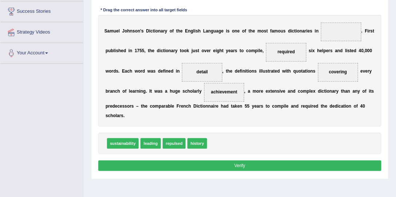
scroll to position [146, 0]
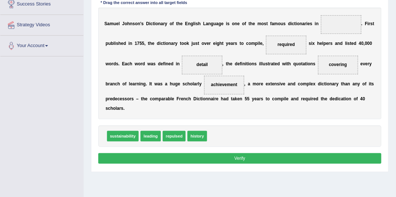
click at [173, 158] on button "Verify" at bounding box center [240, 158] width 284 height 11
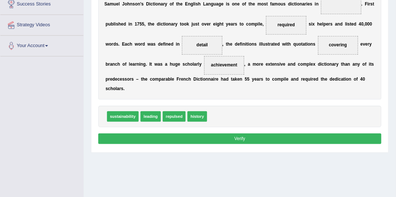
click at [177, 137] on button "Verify" at bounding box center [240, 138] width 284 height 11
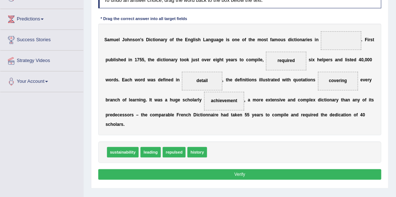
scroll to position [104, 0]
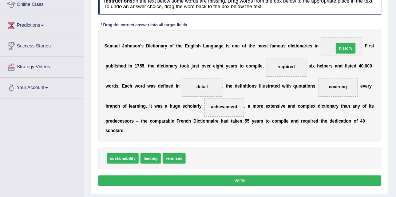
drag, startPoint x: 201, startPoint y: 158, endPoint x: 376, endPoint y: 28, distance: 217.3
click at [376, 28] on div "Instructions: In the text below some words are missing. Drag words from the box…" at bounding box center [239, 91] width 286 height 200
drag, startPoint x: 190, startPoint y: 157, endPoint x: 358, endPoint y: 20, distance: 217.3
click at [358, 20] on div "Instructions: In the text below some words are missing. Drag words from the box…" at bounding box center [239, 91] width 286 height 200
drag, startPoint x: 195, startPoint y: 155, endPoint x: 368, endPoint y: 23, distance: 217.3
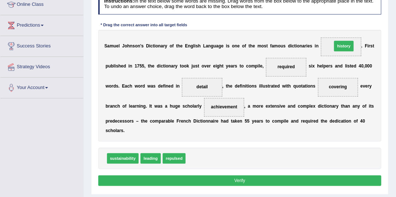
click at [368, 23] on div "Instructions: In the text below some words are missing. Drag words from the box…" at bounding box center [239, 91] width 286 height 200
drag, startPoint x: 194, startPoint y: 159, endPoint x: 365, endPoint y: 29, distance: 215.4
click at [365, 29] on div "Instructions: In the text below some words are missing. Drag words from the box…" at bounding box center [239, 91] width 286 height 200
drag, startPoint x: 197, startPoint y: 155, endPoint x: 364, endPoint y: 21, distance: 214.1
click at [364, 21] on div "Instructions: In the text below some words are missing. Drag words from the box…" at bounding box center [239, 91] width 286 height 200
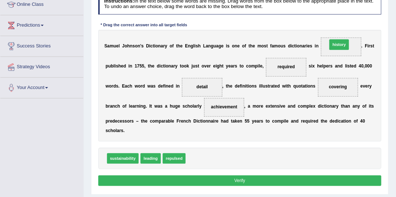
drag, startPoint x: 199, startPoint y: 159, endPoint x: 366, endPoint y: 25, distance: 214.7
click at [366, 25] on div "Instructions: In the text below some words are missing. Drag words from the box…" at bounding box center [239, 91] width 286 height 200
drag, startPoint x: 193, startPoint y: 157, endPoint x: 232, endPoint y: 140, distance: 42.3
drag, startPoint x: 200, startPoint y: 159, endPoint x: 368, endPoint y: 22, distance: 216.3
click at [368, 22] on div "Instructions: In the text below some words are missing. Drag words from the box…" at bounding box center [239, 91] width 286 height 200
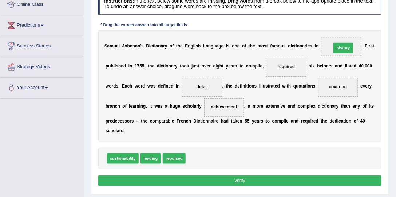
drag, startPoint x: 190, startPoint y: 159, endPoint x: 362, endPoint y: 29, distance: 215.6
click at [362, 29] on div "Instructions: In the text below some words are missing. Drag words from the box…" at bounding box center [239, 91] width 286 height 200
drag, startPoint x: 195, startPoint y: 158, endPoint x: 365, endPoint y: 25, distance: 215.5
click at [365, 25] on div "Instructions: In the text below some words are missing. Drag words from the box…" at bounding box center [239, 91] width 286 height 200
drag, startPoint x: 191, startPoint y: 156, endPoint x: 226, endPoint y: 139, distance: 39.4
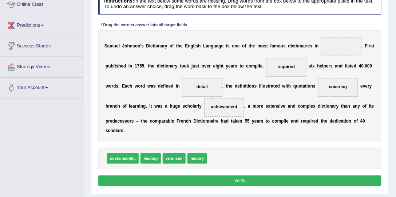
drag, startPoint x: 200, startPoint y: 164, endPoint x: 201, endPoint y: 160, distance: 3.7
click at [201, 162] on div "sustainability leading repulsed history" at bounding box center [240, 157] width 284 height 21
drag, startPoint x: 201, startPoint y: 157, endPoint x: 367, endPoint y: 27, distance: 211.4
click at [367, 27] on div "Instructions: In the text below some words are missing. Drag words from the box…" at bounding box center [239, 91] width 286 height 200
drag, startPoint x: 201, startPoint y: 158, endPoint x: 376, endPoint y: 23, distance: 222.1
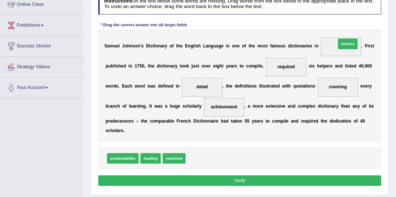
click at [377, 23] on div "Instructions: In the text below some words are missing. Drag words from the box…" at bounding box center [239, 91] width 286 height 200
drag, startPoint x: 195, startPoint y: 161, endPoint x: 363, endPoint y: 28, distance: 213.3
click at [363, 28] on div "Instructions: In the text below some words are missing. Drag words from the box…" at bounding box center [239, 91] width 286 height 200
drag, startPoint x: 195, startPoint y: 154, endPoint x: 369, endPoint y: 20, distance: 219.0
click at [369, 20] on div "Instructions: In the text below some words are missing. Drag words from the box…" at bounding box center [239, 91] width 286 height 200
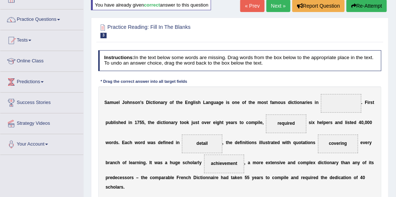
scroll to position [41, 0]
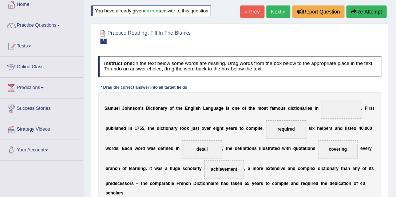
click at [280, 12] on link "Next »" at bounding box center [278, 11] width 24 height 12
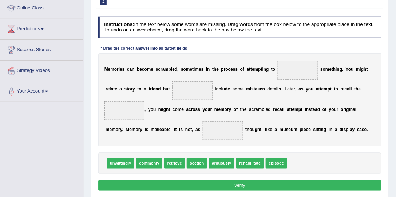
scroll to position [104, 0]
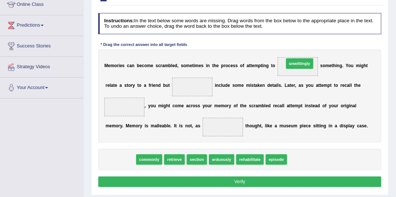
drag, startPoint x: 117, startPoint y: 159, endPoint x: 328, endPoint y: 46, distance: 239.1
click at [328, 46] on div "Instructions: In the text below some words are missing. Drag words from the box…" at bounding box center [239, 101] width 286 height 182
drag, startPoint x: 118, startPoint y: 154, endPoint x: 336, endPoint y: 45, distance: 244.0
click at [336, 45] on div "Instructions: In the text below some words are missing. Drag words from the box…" at bounding box center [239, 101] width 286 height 182
drag, startPoint x: 128, startPoint y: 156, endPoint x: 173, endPoint y: 127, distance: 53.4
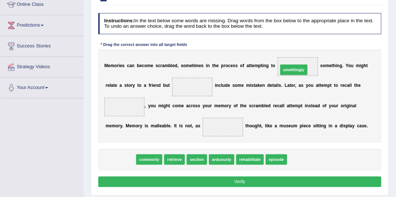
drag, startPoint x: 128, startPoint y: 156, endPoint x: 332, endPoint y: 51, distance: 229.4
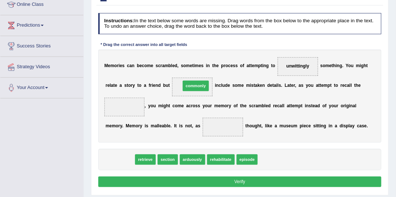
drag, startPoint x: 127, startPoint y: 159, endPoint x: 216, endPoint y: 72, distance: 124.3
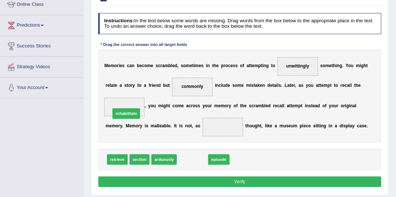
drag, startPoint x: 202, startPoint y: 157, endPoint x: 124, endPoint y: 102, distance: 95.5
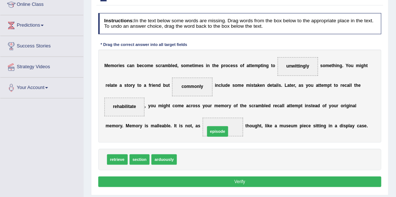
drag, startPoint x: 193, startPoint y: 161, endPoint x: 226, endPoint y: 127, distance: 47.4
click at [218, 180] on button "Verify" at bounding box center [240, 181] width 284 height 11
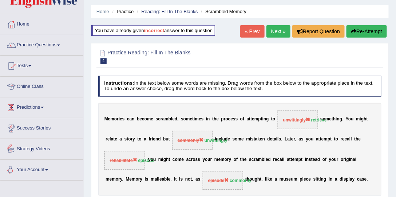
scroll to position [21, 0]
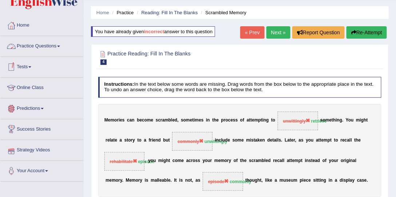
click at [60, 45] on span at bounding box center [58, 45] width 3 height 1
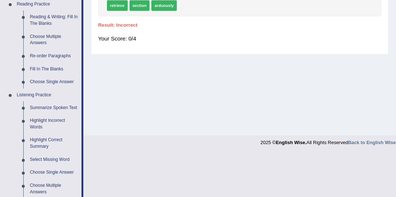
scroll to position [229, 0]
click at [42, 67] on link "Fill In The Blanks" at bounding box center [54, 69] width 55 height 13
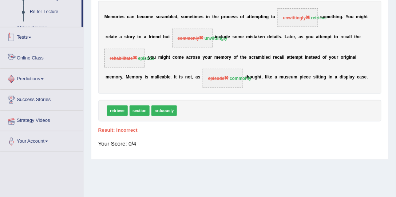
scroll to position [181, 0]
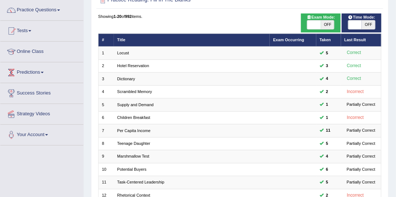
scroll to position [12, 0]
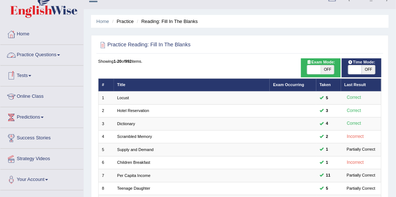
click at [37, 53] on link "Practice Questions" at bounding box center [41, 54] width 83 height 18
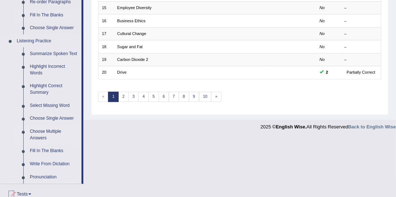
scroll to position [303, 0]
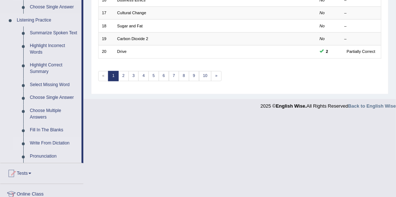
click at [42, 142] on link "Write From Dictation" at bounding box center [54, 143] width 55 height 13
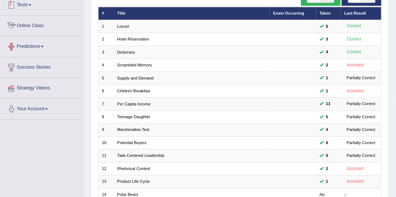
scroll to position [90, 0]
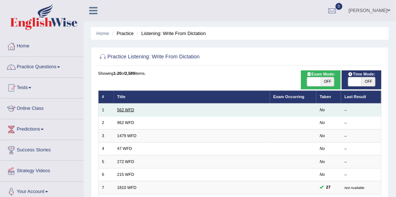
click at [130, 111] on link "562 WFD" at bounding box center [125, 109] width 17 height 4
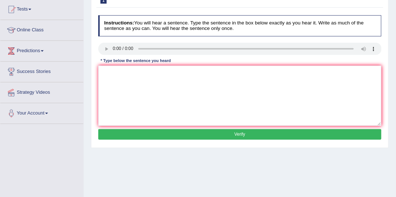
scroll to position [83, 0]
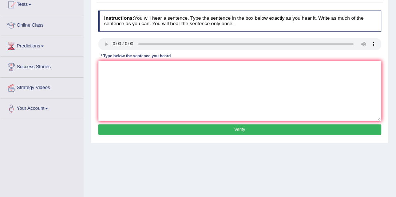
click at [133, 126] on button "Verify" at bounding box center [240, 129] width 284 height 11
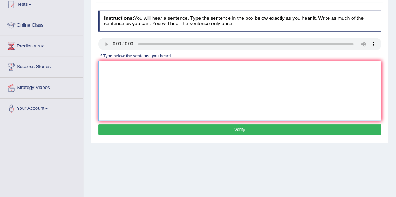
click at [123, 100] on textarea at bounding box center [240, 91] width 284 height 60
type textarea "2"
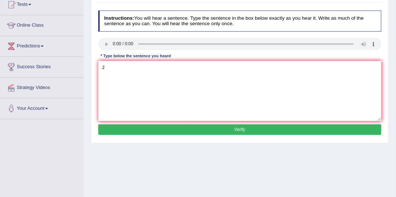
click at [114, 130] on button "Verify" at bounding box center [240, 129] width 284 height 11
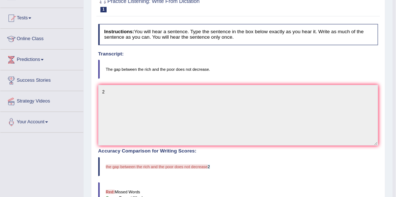
scroll to position [62, 0]
